Goal: Find specific page/section: Find specific page/section

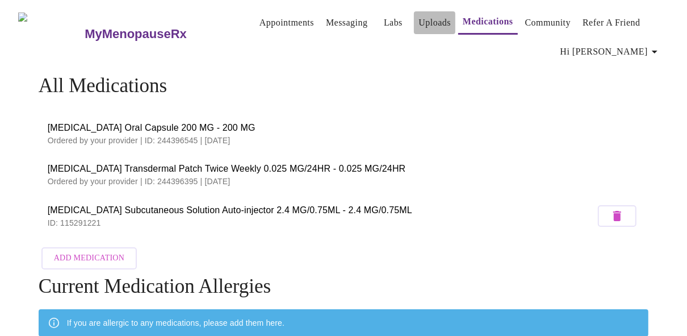
click at [428, 21] on link "Uploads" at bounding box center [435, 23] width 32 height 16
